Goal: Task Accomplishment & Management: Use online tool/utility

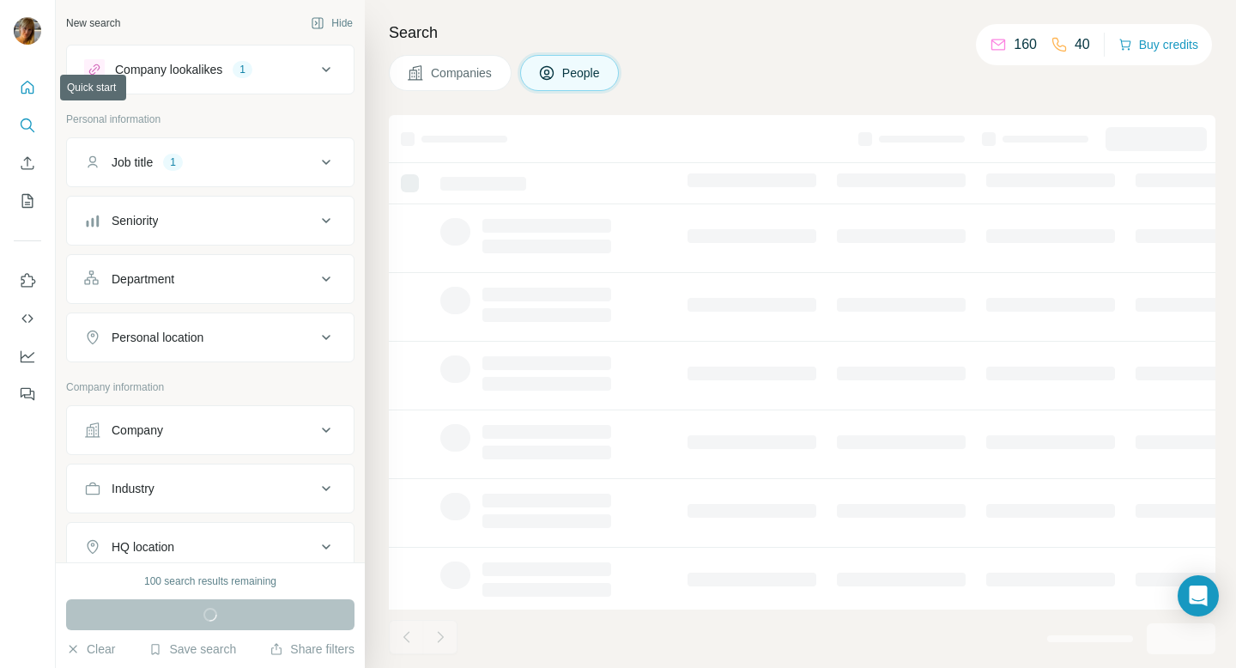
click at [26, 91] on icon "Quick start" at bounding box center [27, 87] width 13 height 13
